Goal: Find specific page/section: Find specific page/section

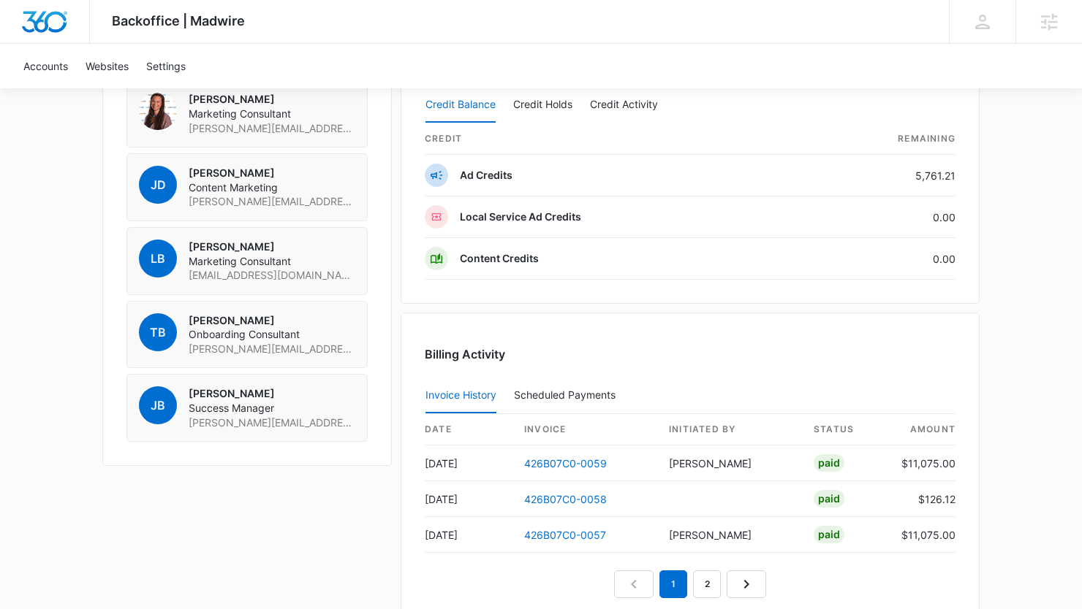
scroll to position [1548, 0]
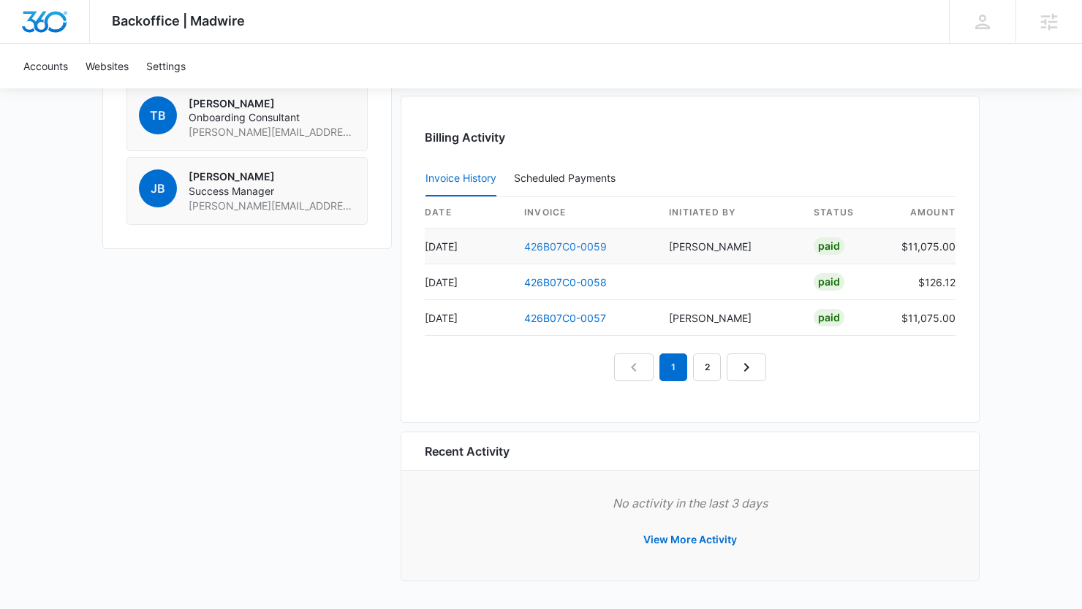
click at [564, 247] on link "426B07C0-0059" at bounding box center [565, 246] width 83 height 12
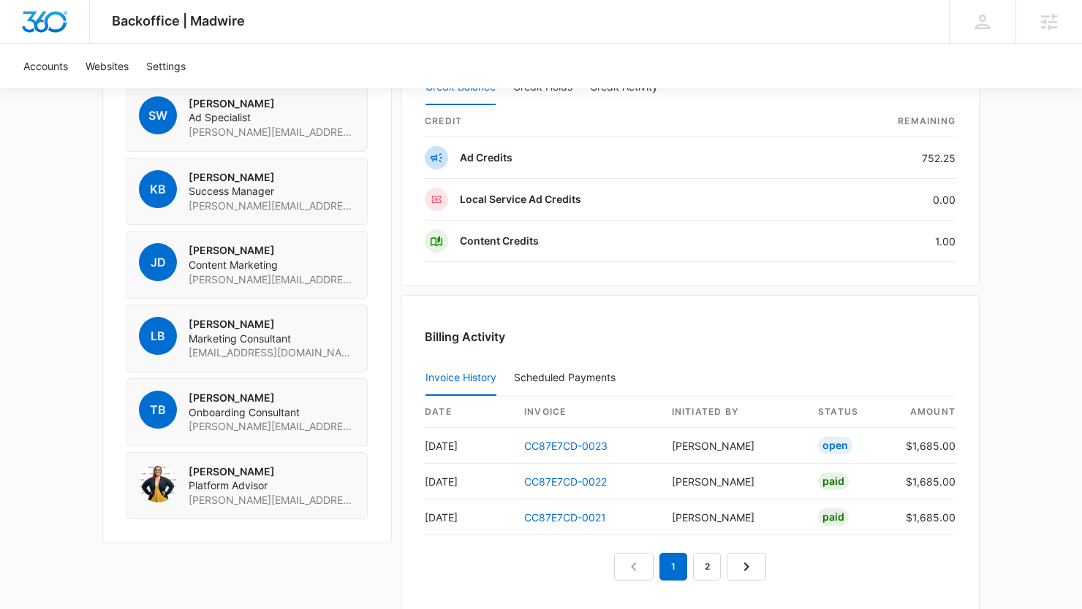
scroll to position [1167, 0]
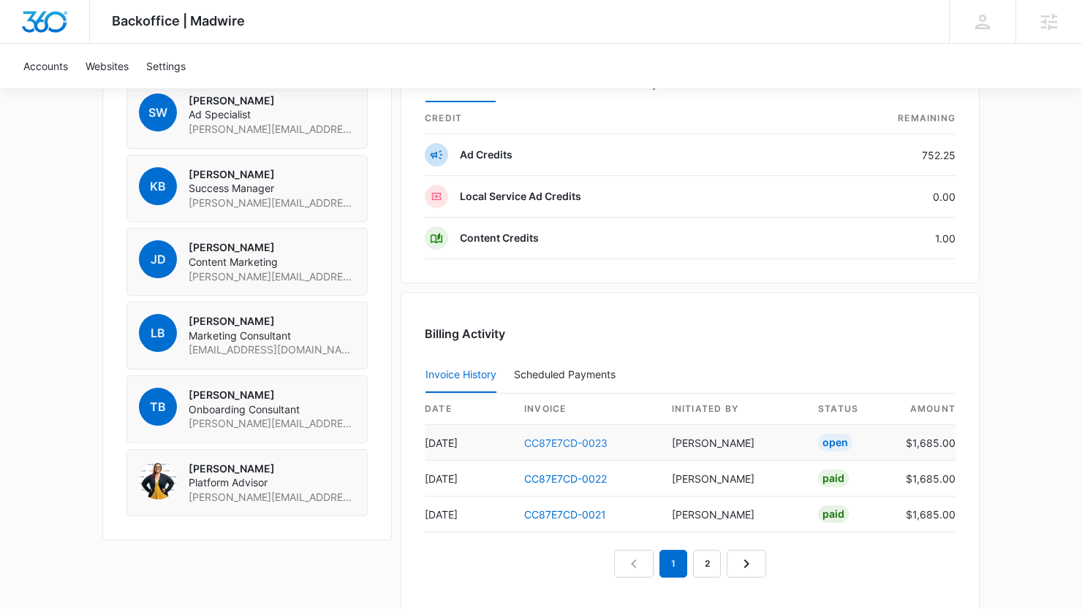
click at [574, 441] on link "CC87E7CD-0023" at bounding box center [565, 443] width 83 height 12
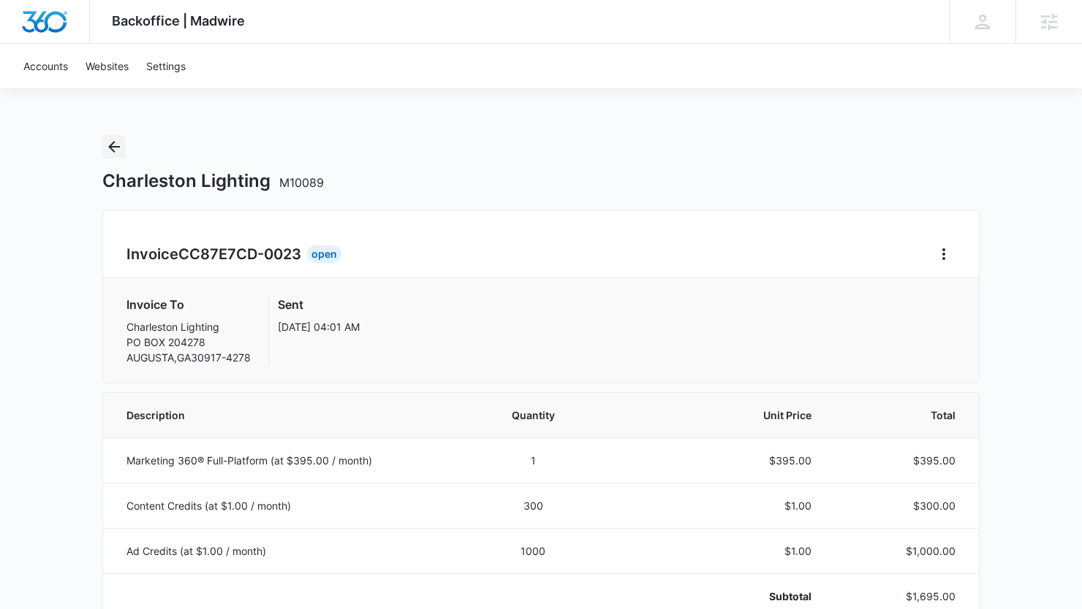
click at [113, 146] on icon "Back" at bounding box center [114, 147] width 12 height 12
